Goal: Task Accomplishment & Management: Complete application form

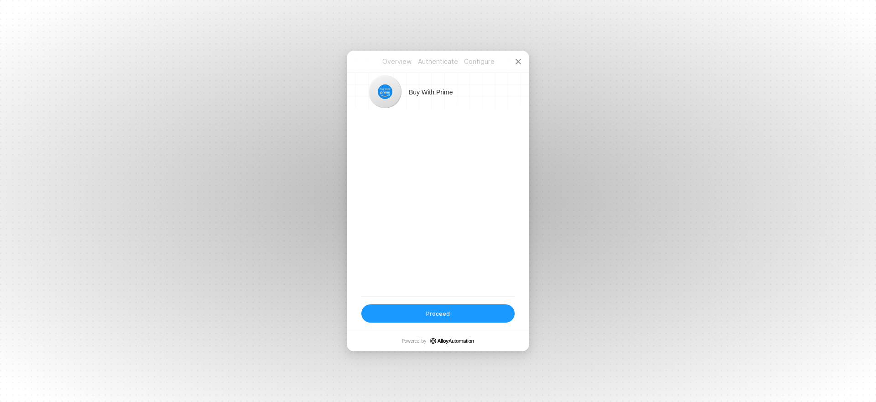
click at [456, 311] on button "Proceed" at bounding box center [438, 313] width 153 height 18
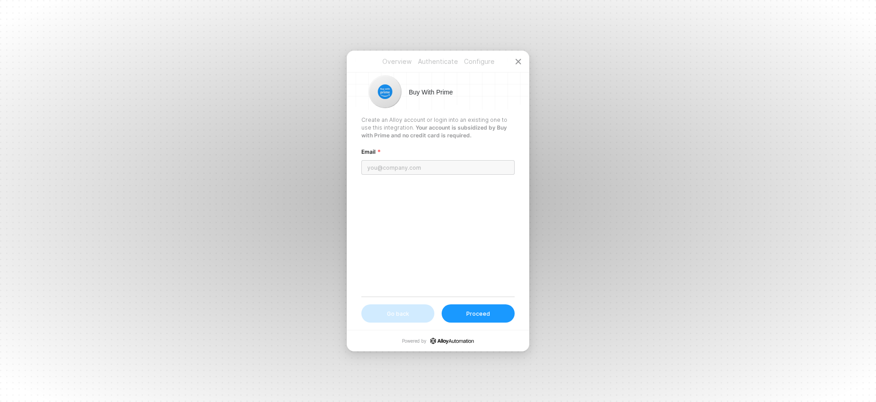
click at [392, 169] on input "email" at bounding box center [438, 167] width 153 height 15
click at [402, 168] on input "email" at bounding box center [438, 167] width 153 height 15
click at [791, 121] on div "Overview Authenticate Configure Overview Authenticate Configure Buy With Prime …" at bounding box center [438, 201] width 876 height 402
click at [397, 167] on input "email" at bounding box center [438, 167] width 153 height 15
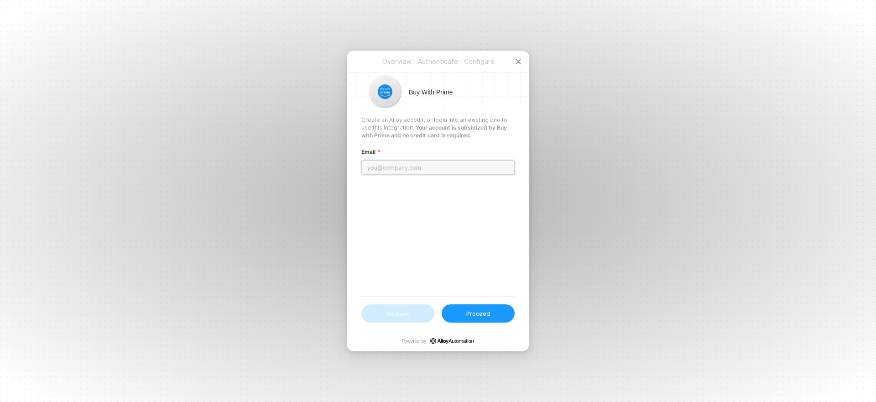
paste input "[EMAIL_ADDRESS][DOMAIN_NAME]"
type input "[EMAIL_ADDRESS][DOMAIN_NAME]"
click at [475, 319] on button "Proceed" at bounding box center [478, 313] width 73 height 18
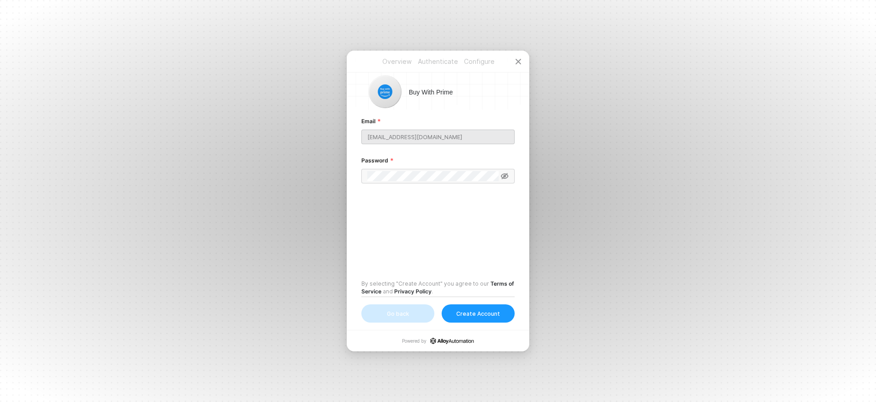
click at [768, 259] on div "Overview Authenticate Configure Overview Authenticate Configure Buy With Prime …" at bounding box center [438, 201] width 876 height 402
click at [147, 157] on div "Overview Authenticate Configure Overview Authenticate Configure Buy With Prime …" at bounding box center [438, 201] width 876 height 402
click at [505, 175] on icon at bounding box center [505, 176] width 8 height 7
click at [485, 315] on div "Create Account" at bounding box center [478, 314] width 44 height 8
drag, startPoint x: 749, startPoint y: 209, endPoint x: 650, endPoint y: 209, distance: 99.0
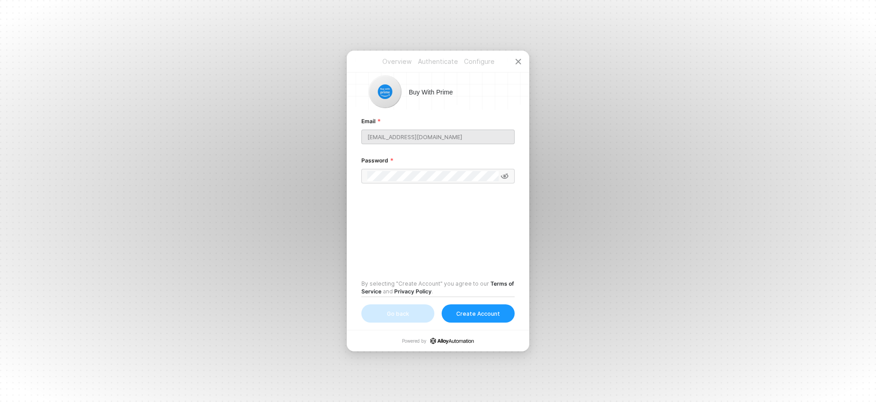
click at [748, 209] on div "Overview Authenticate Configure Overview Authenticate Configure Buy With Prime …" at bounding box center [438, 201] width 876 height 402
click at [342, 177] on div "Overview Authenticate Configure Overview Authenticate Configure Buy With Prime …" at bounding box center [438, 201] width 876 height 402
click at [506, 172] on span at bounding box center [505, 176] width 8 height 10
click at [491, 317] on div "Create Account" at bounding box center [478, 314] width 44 height 8
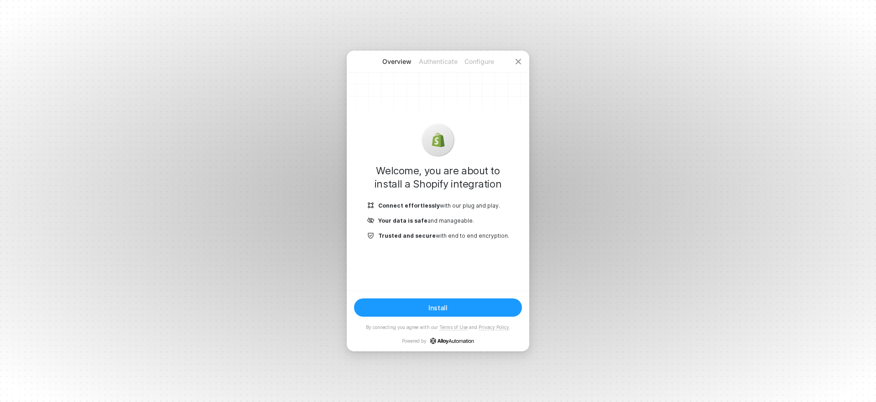
click at [462, 309] on button "Install" at bounding box center [438, 308] width 168 height 18
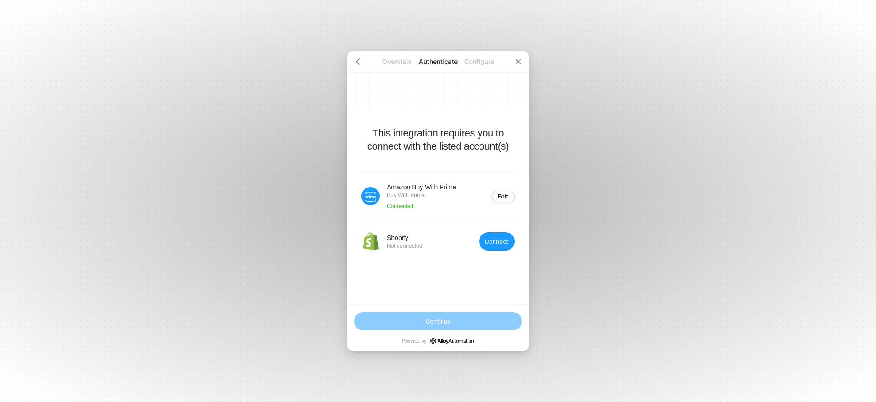
click at [499, 244] on div "Connect" at bounding box center [497, 241] width 24 height 7
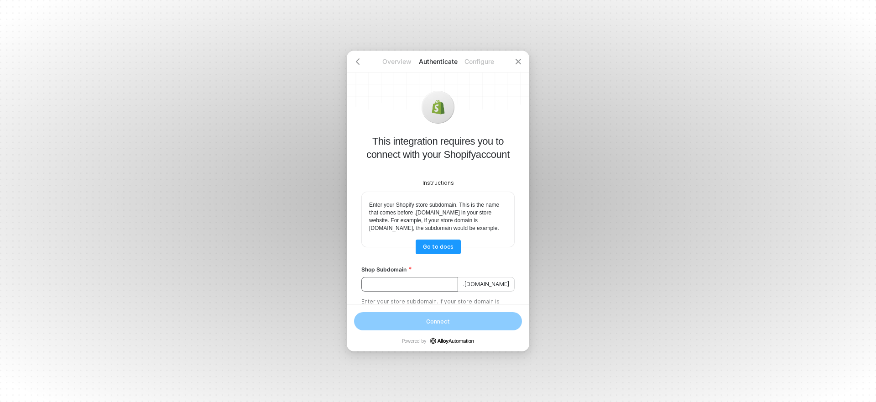
click at [413, 292] on input "Shop Subdomain" at bounding box center [410, 284] width 97 height 15
paste input "5e3a63-97.myshopify.com"
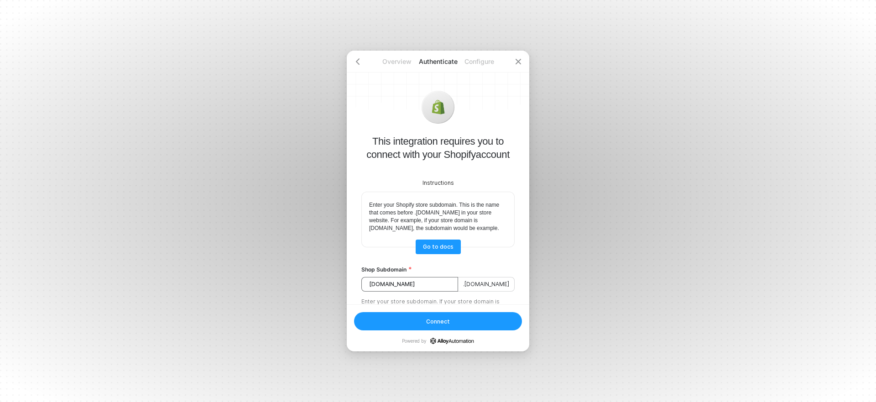
drag, startPoint x: 446, startPoint y: 290, endPoint x: 398, endPoint y: 291, distance: 48.4
click at [398, 291] on input "5e3a63-97.myshopify.com" at bounding box center [410, 284] width 97 height 15
type input "5e3a63-97"
click at [452, 324] on button "Connect" at bounding box center [438, 321] width 168 height 18
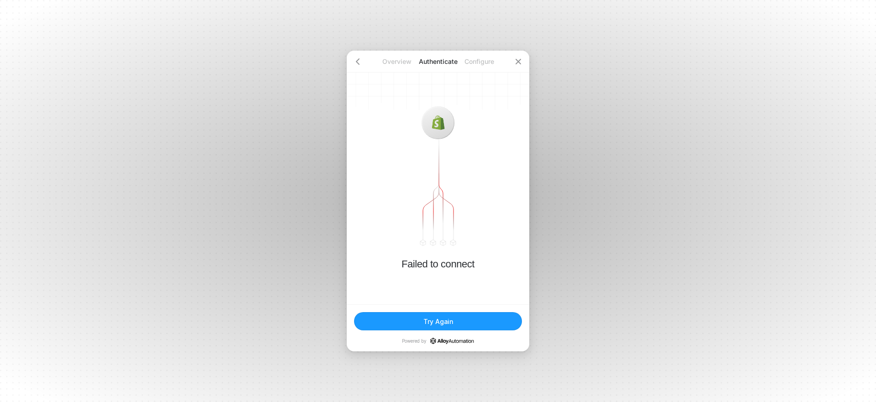
click at [456, 322] on button "Try Again" at bounding box center [438, 321] width 168 height 18
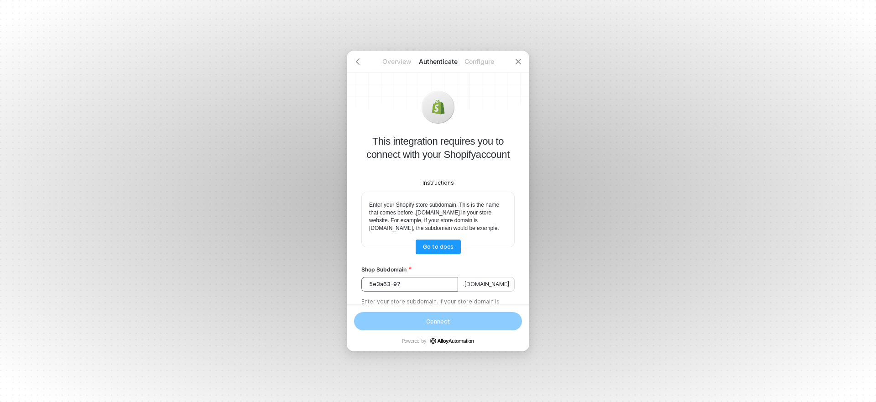
click at [435, 292] on input "5e3a63-97" at bounding box center [410, 284] width 97 height 15
click at [406, 292] on input "5e3a63-97" at bounding box center [410, 284] width 97 height 15
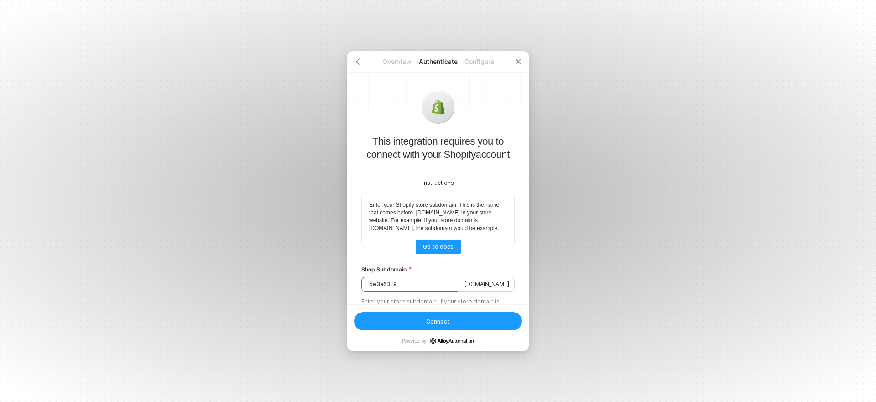
type input "5e3a63-97"
click at [426, 319] on button "Connect" at bounding box center [438, 321] width 168 height 18
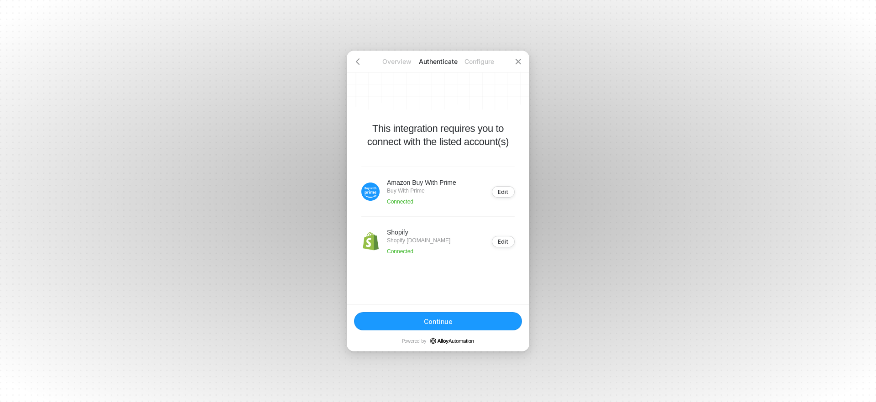
click at [472, 320] on button "Continue" at bounding box center [438, 321] width 168 height 18
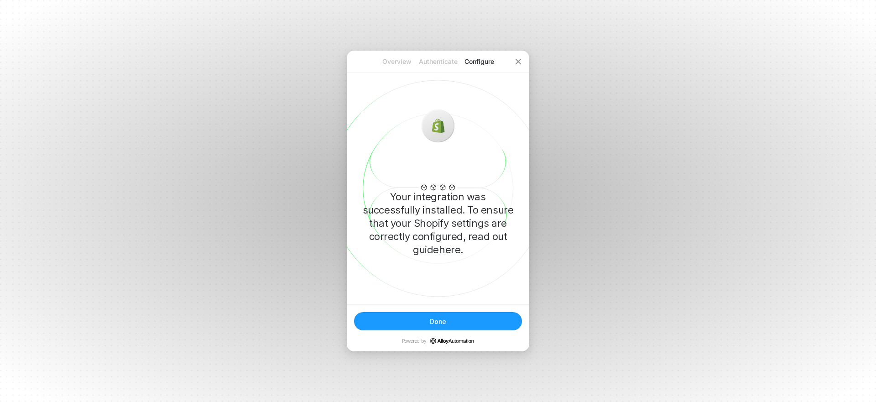
click at [461, 322] on button "Done" at bounding box center [438, 321] width 168 height 18
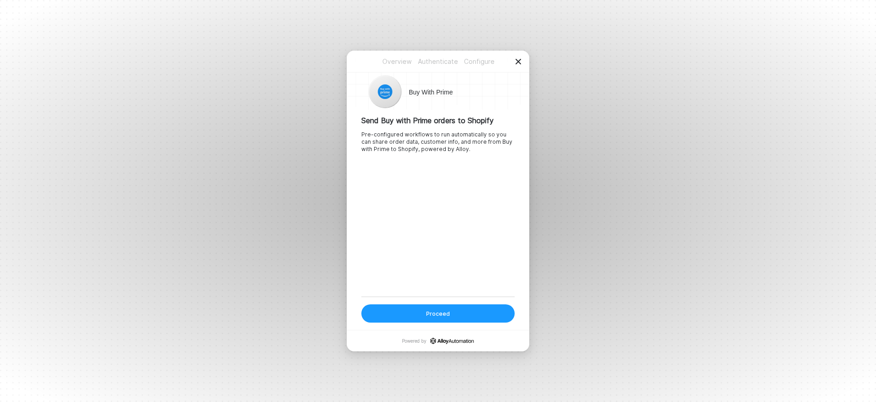
click at [516, 65] on icon "icon-close" at bounding box center [518, 61] width 7 height 7
click at [802, 258] on div "Overview Authenticate Configure Overview Authenticate Configure Buy With Prime …" at bounding box center [438, 201] width 876 height 402
click at [434, 314] on div "Proceed" at bounding box center [438, 314] width 24 height 8
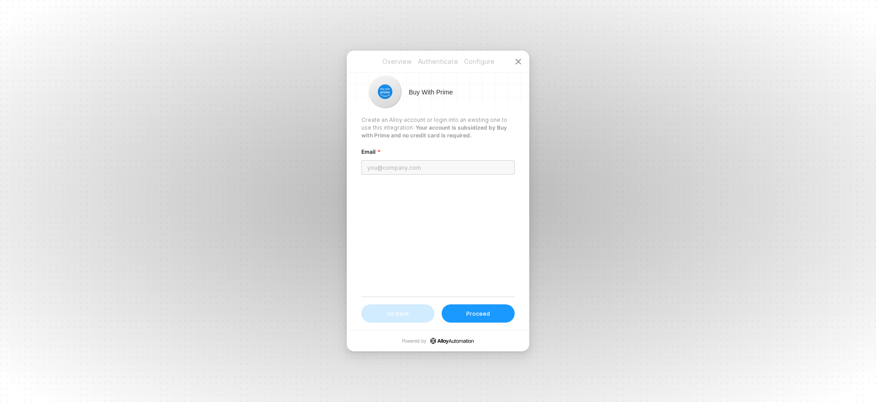
click at [401, 167] on input "email" at bounding box center [438, 167] width 153 height 15
drag, startPoint x: 144, startPoint y: 191, endPoint x: 338, endPoint y: 248, distance: 201.8
click at [144, 191] on div "Overview Authenticate Configure Overview Authenticate Configure Buy With Prime …" at bounding box center [438, 201] width 876 height 402
click at [409, 168] on input "email" at bounding box center [438, 167] width 153 height 15
click at [130, 97] on div "Overview Authenticate Configure Overview Authenticate Configure Buy With Prime …" at bounding box center [438, 201] width 876 height 402
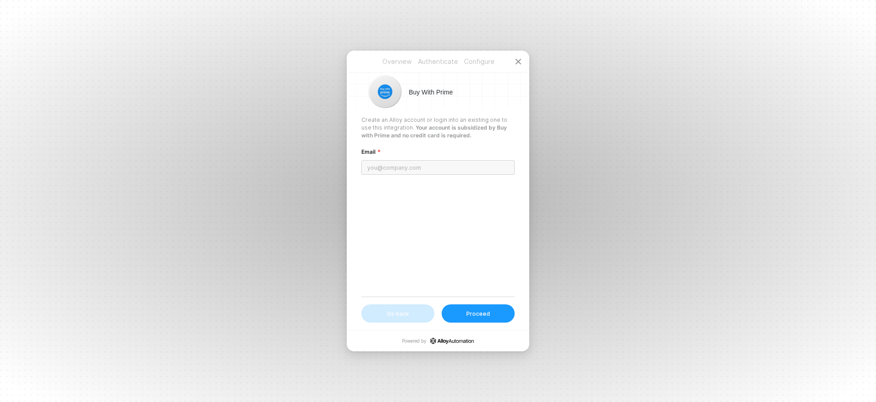
drag, startPoint x: 59, startPoint y: 103, endPoint x: 63, endPoint y: 110, distance: 7.8
click at [58, 103] on div "Overview Authenticate Configure Overview Authenticate Configure Buy With Prime …" at bounding box center [438, 201] width 876 height 402
click at [91, 195] on div "Overview Authenticate Configure Overview Authenticate Configure Buy With Prime …" at bounding box center [438, 201] width 876 height 402
click at [384, 171] on input "email" at bounding box center [438, 167] width 153 height 15
paste input "[EMAIL_ADDRESS][DOMAIN_NAME]"
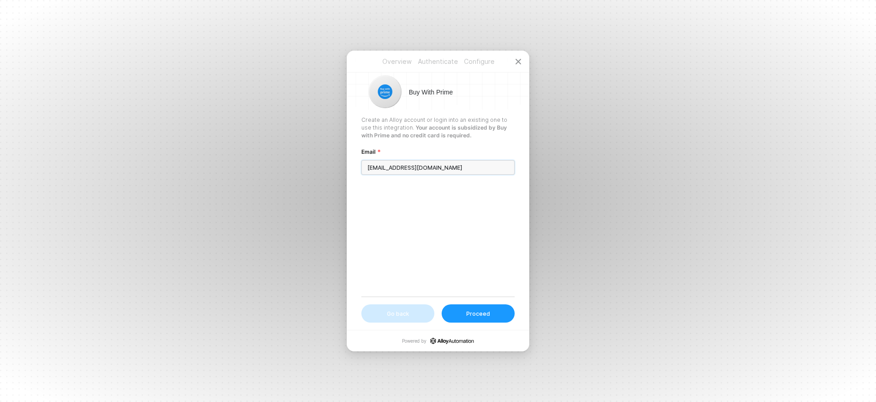
type input "[EMAIL_ADDRESS][DOMAIN_NAME]"
click at [489, 312] on div "Proceed" at bounding box center [478, 314] width 24 height 8
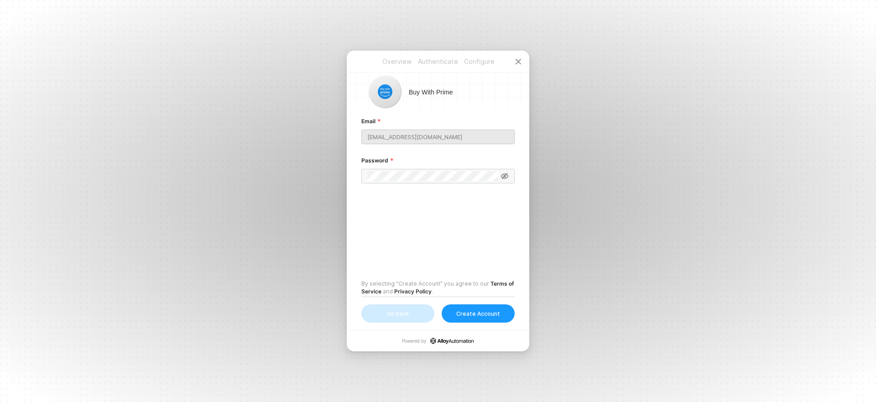
click at [140, 187] on div "Overview Authenticate Configure Overview Authenticate Configure Buy With Prime …" at bounding box center [438, 201] width 876 height 402
click at [503, 179] on icon at bounding box center [505, 176] width 8 height 6
click at [503, 179] on icon at bounding box center [505, 176] width 8 height 7
click at [93, 119] on div "Overview Authenticate Configure Overview Authenticate Configure Buy With Prime …" at bounding box center [438, 201] width 876 height 402
click at [168, 204] on div "Overview Authenticate Configure Overview Authenticate Configure Buy With Prime …" at bounding box center [438, 201] width 876 height 402
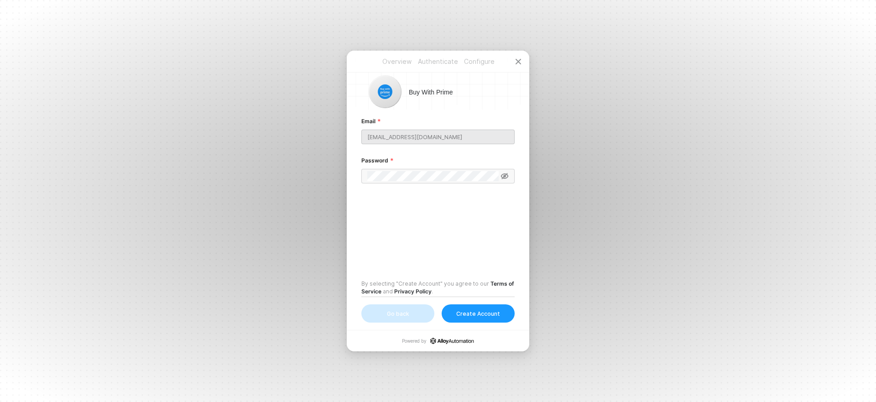
click at [92, 131] on div "Overview Authenticate Configure Overview Authenticate Configure Buy With Prime …" at bounding box center [438, 201] width 876 height 402
click at [503, 173] on icon at bounding box center [505, 176] width 8 height 7
click at [505, 178] on icon at bounding box center [505, 175] width 8 height 5
click at [505, 178] on icon at bounding box center [505, 176] width 8 height 7
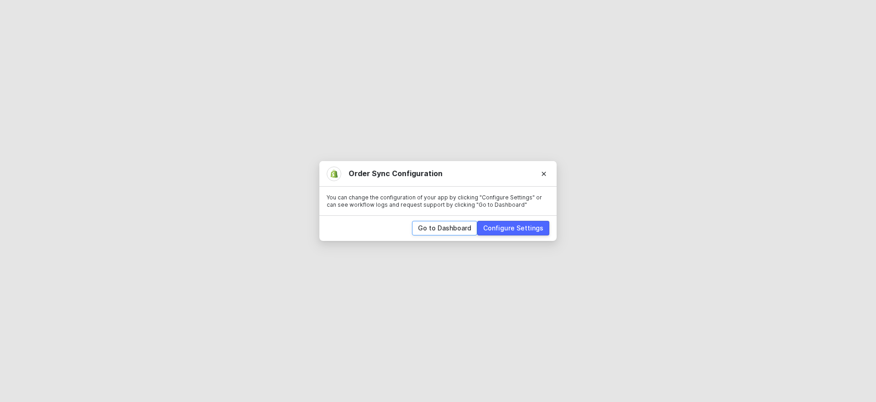
click at [457, 226] on div "Go to Dashboard" at bounding box center [444, 228] width 53 height 9
click at [469, 228] on div "Go to Dashboard" at bounding box center [444, 228] width 53 height 9
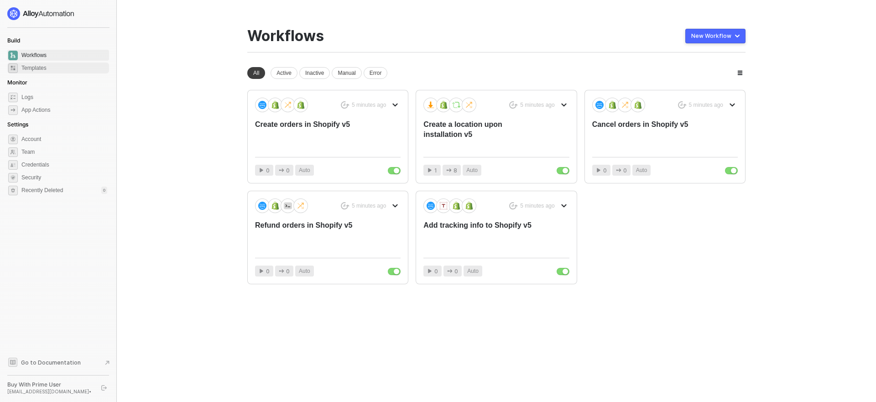
click at [43, 71] on span "Templates" at bounding box center [64, 68] width 86 height 11
